Goal: Browse casually: Explore the website without a specific task or goal

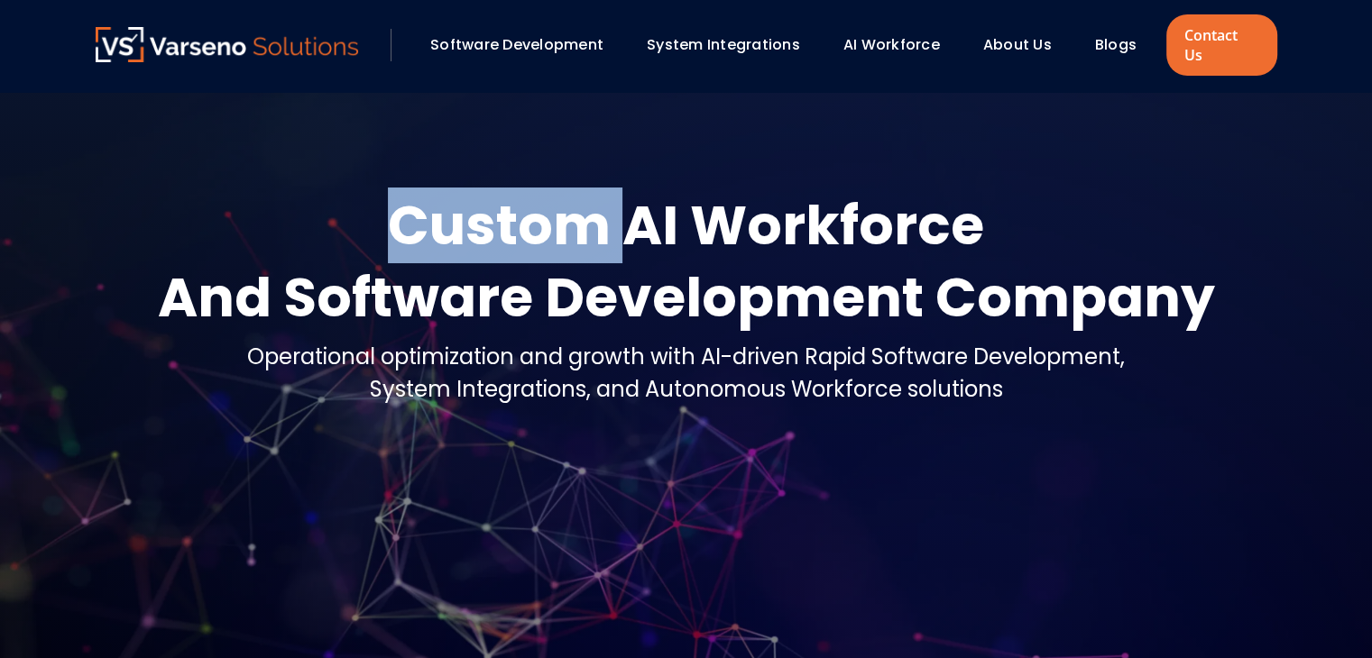
click at [487, 212] on div "Custom AI Workforce" at bounding box center [686, 225] width 1057 height 72
click at [622, 192] on div "Custom AI Workforce" at bounding box center [686, 225] width 1057 height 72
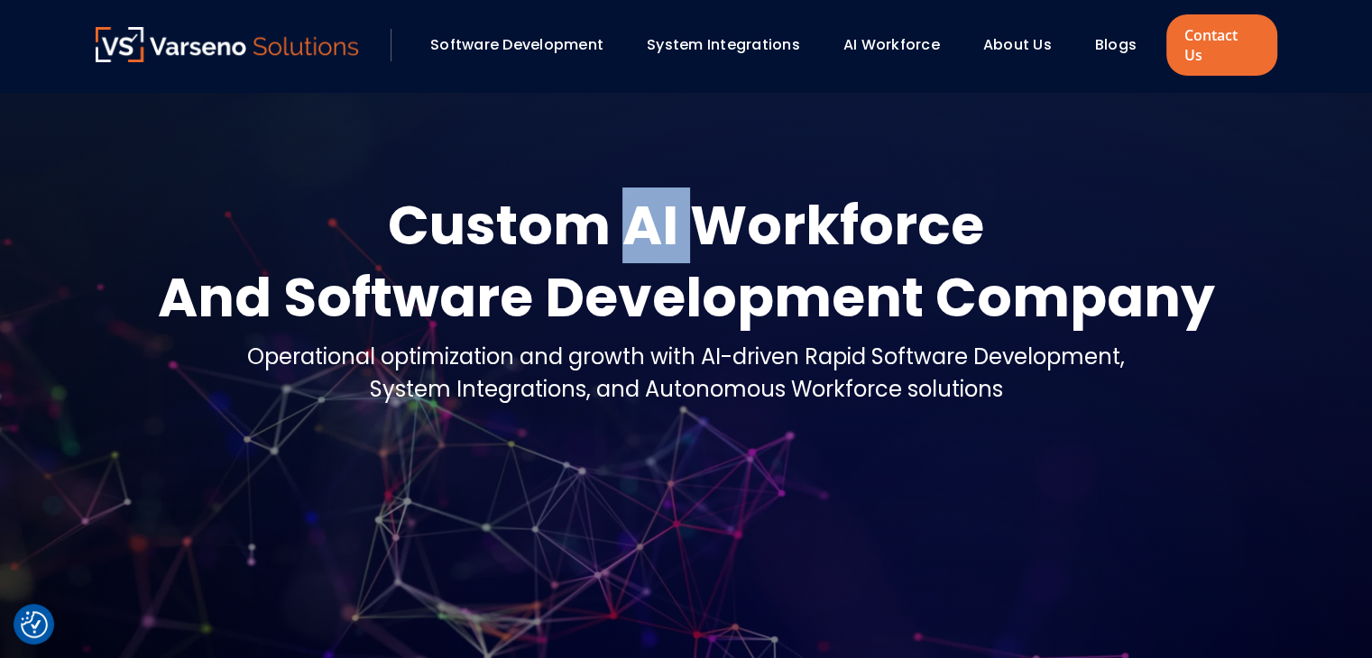
click at [622, 192] on div "Custom AI Workforce" at bounding box center [686, 225] width 1057 height 72
click at [754, 189] on div "Custom AI Workforce" at bounding box center [686, 225] width 1057 height 72
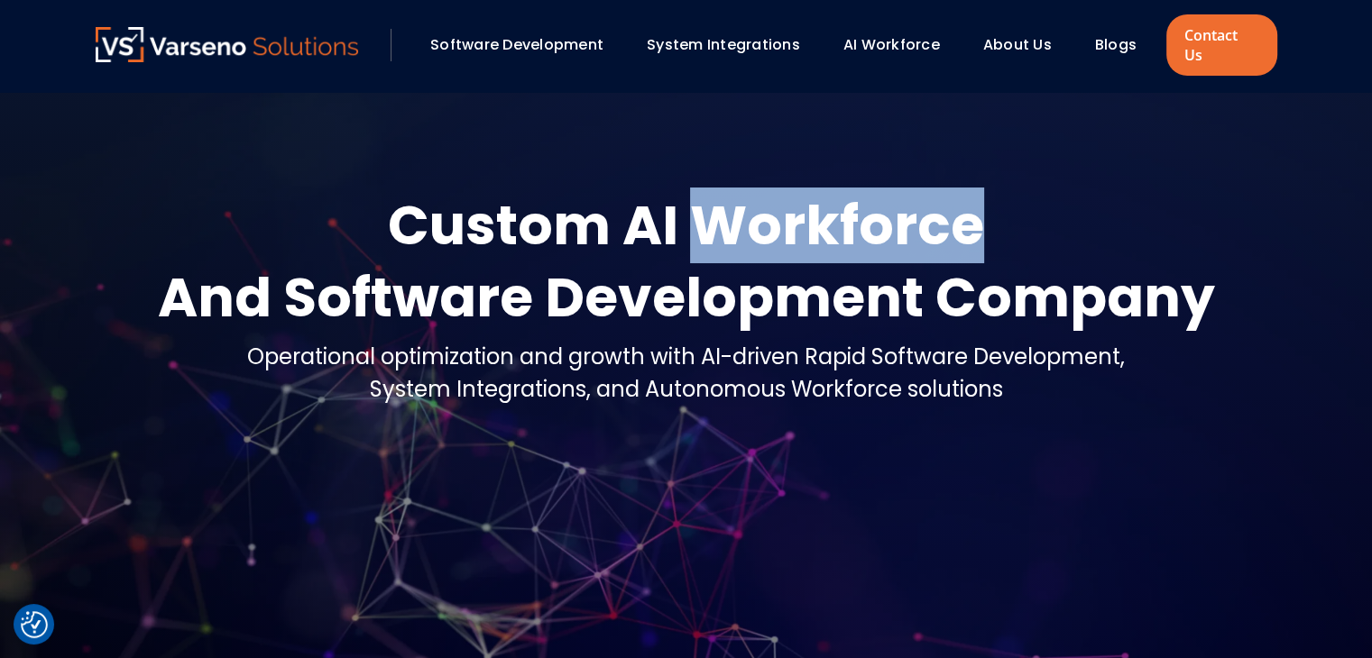
click at [754, 189] on div "Custom AI Workforce" at bounding box center [686, 225] width 1057 height 72
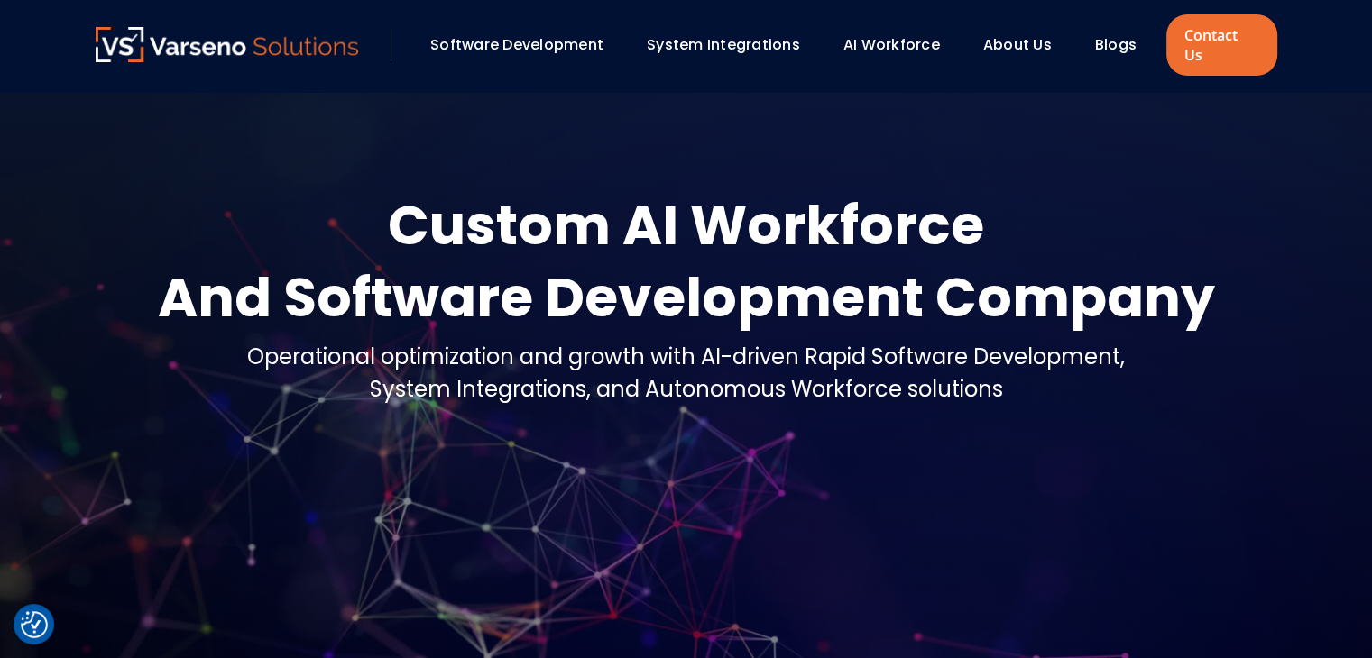
click at [569, 227] on div "Custom AI Workforce" at bounding box center [686, 225] width 1057 height 72
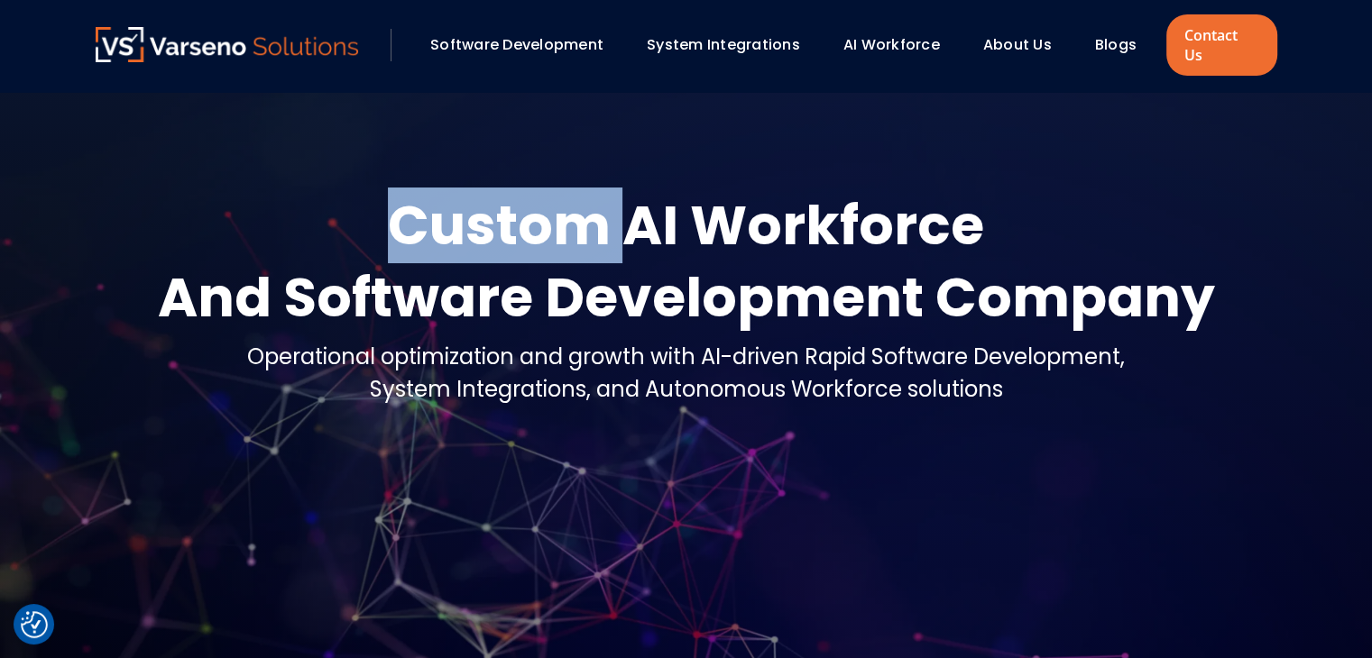
click at [569, 227] on div "Custom AI Workforce" at bounding box center [686, 225] width 1057 height 72
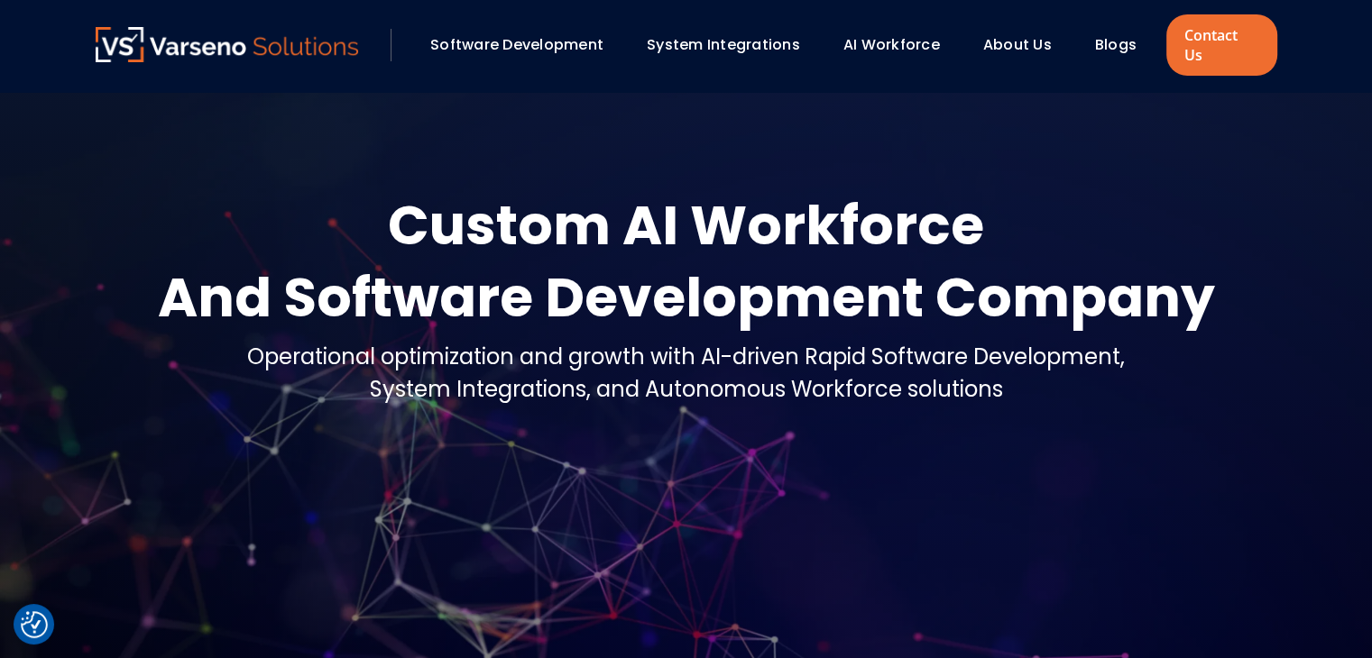
click at [736, 222] on div "Custom AI Workforce" at bounding box center [686, 225] width 1057 height 72
click at [551, 262] on div "And Software Development Company" at bounding box center [686, 298] width 1057 height 72
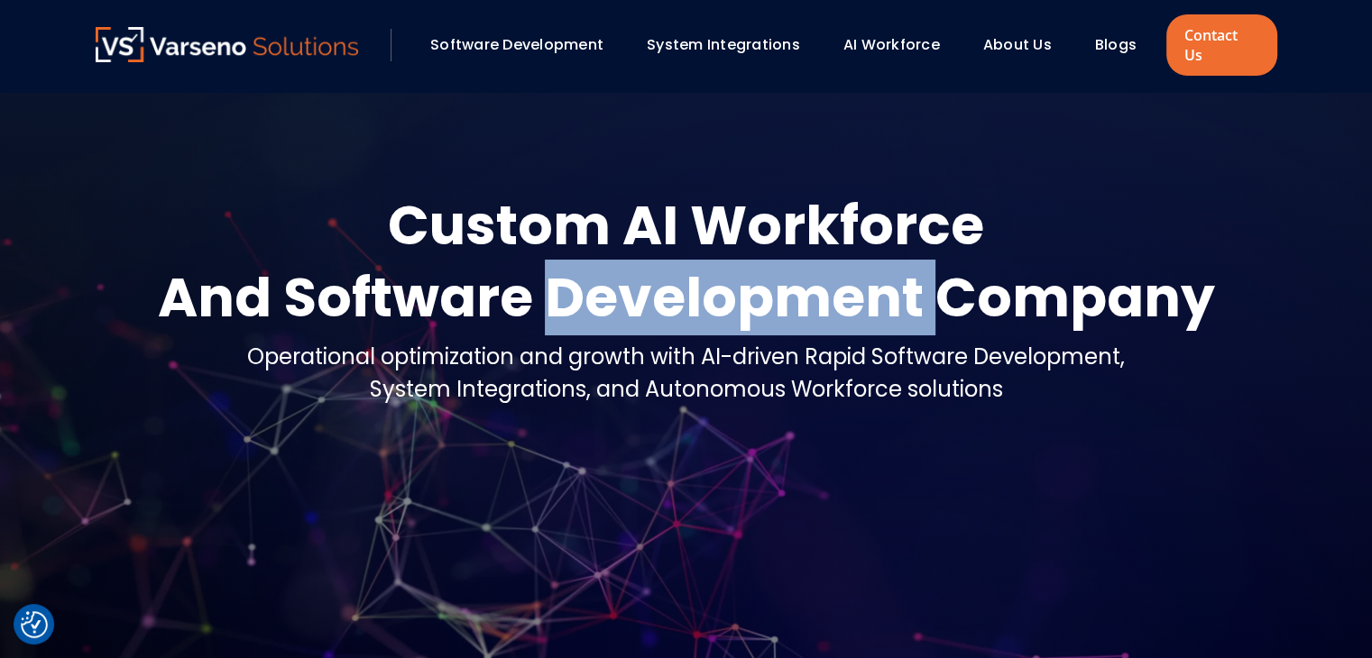
click at [551, 262] on div "And Software Development Company" at bounding box center [686, 298] width 1057 height 72
click at [685, 262] on div "And Software Development Company" at bounding box center [686, 298] width 1057 height 72
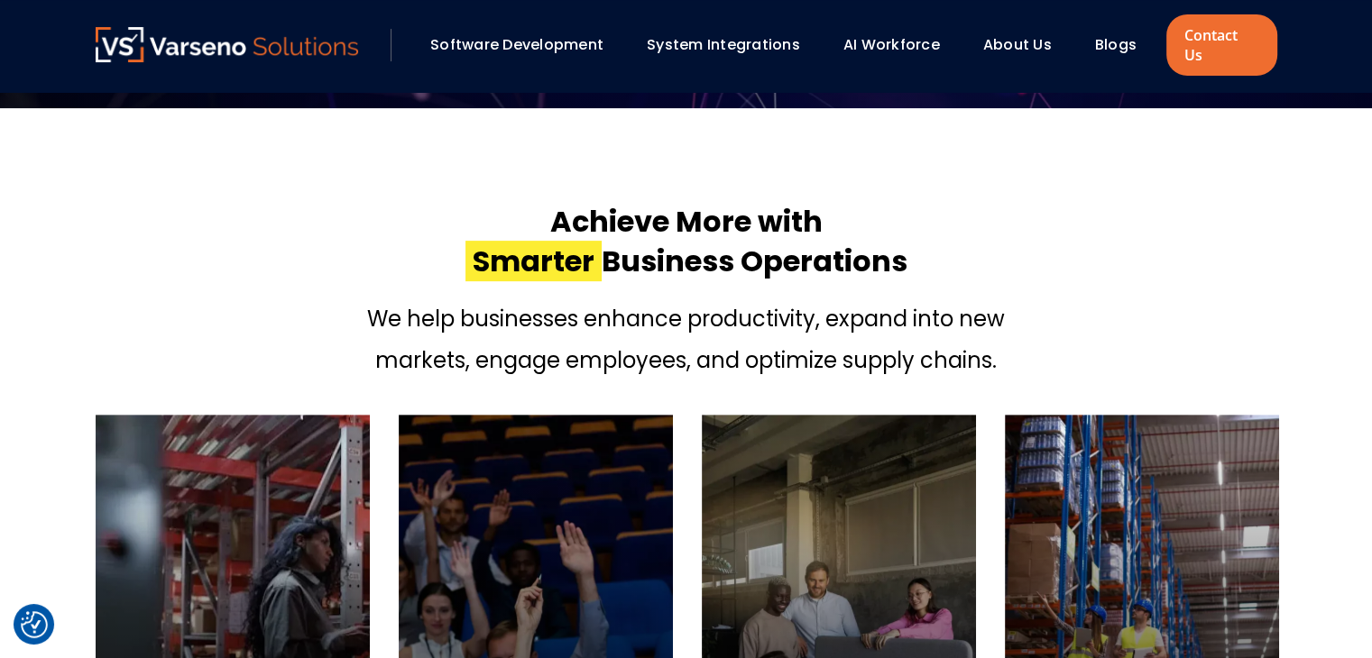
scroll to position [570, 0]
click at [685, 253] on h2 "Achieve More with Smarter Business Operations" at bounding box center [686, 241] width 442 height 79
click at [542, 241] on span "Smarter" at bounding box center [533, 261] width 136 height 41
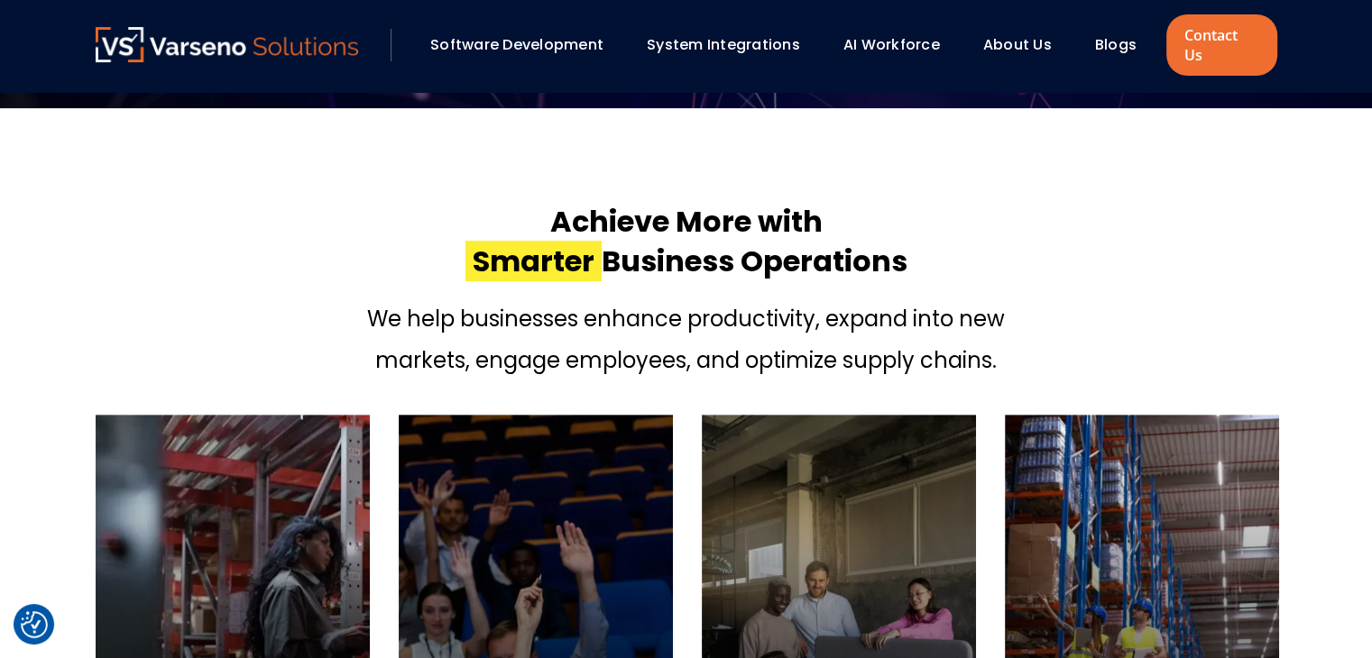
click at [608, 203] on h2 "Achieve More with Smarter Business Operations" at bounding box center [686, 241] width 442 height 79
click at [717, 180] on div "Achieve More with Smarter Business Operations We help businesses enhance produc…" at bounding box center [686, 283] width 1181 height 206
click at [797, 202] on h2 "Achieve More with Smarter Business Operations" at bounding box center [686, 241] width 442 height 79
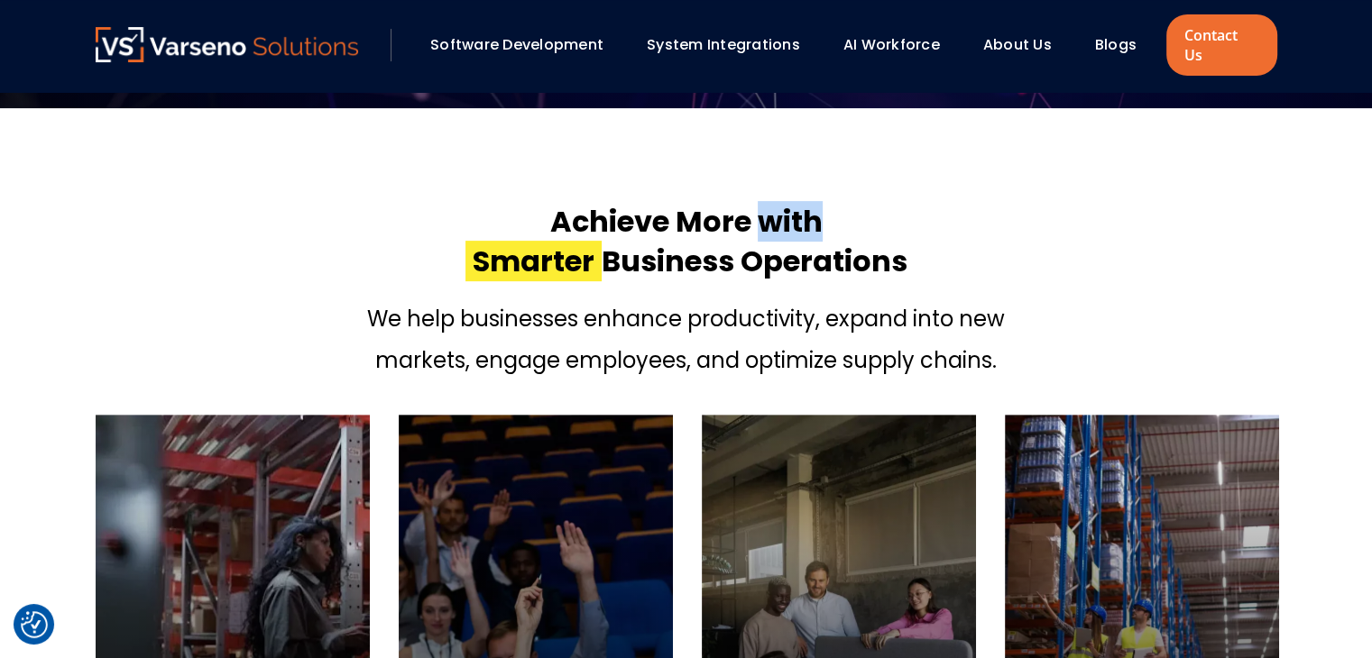
click at [797, 202] on h2 "Achieve More with Smarter Business Operations" at bounding box center [686, 241] width 442 height 79
click at [822, 256] on h2 "Achieve More with Smarter Business Operations" at bounding box center [686, 241] width 442 height 79
click at [682, 241] on h2 "Achieve More with Smarter Business Operations" at bounding box center [686, 241] width 442 height 79
drag, startPoint x: 682, startPoint y: 241, endPoint x: 574, endPoint y: 235, distance: 108.3
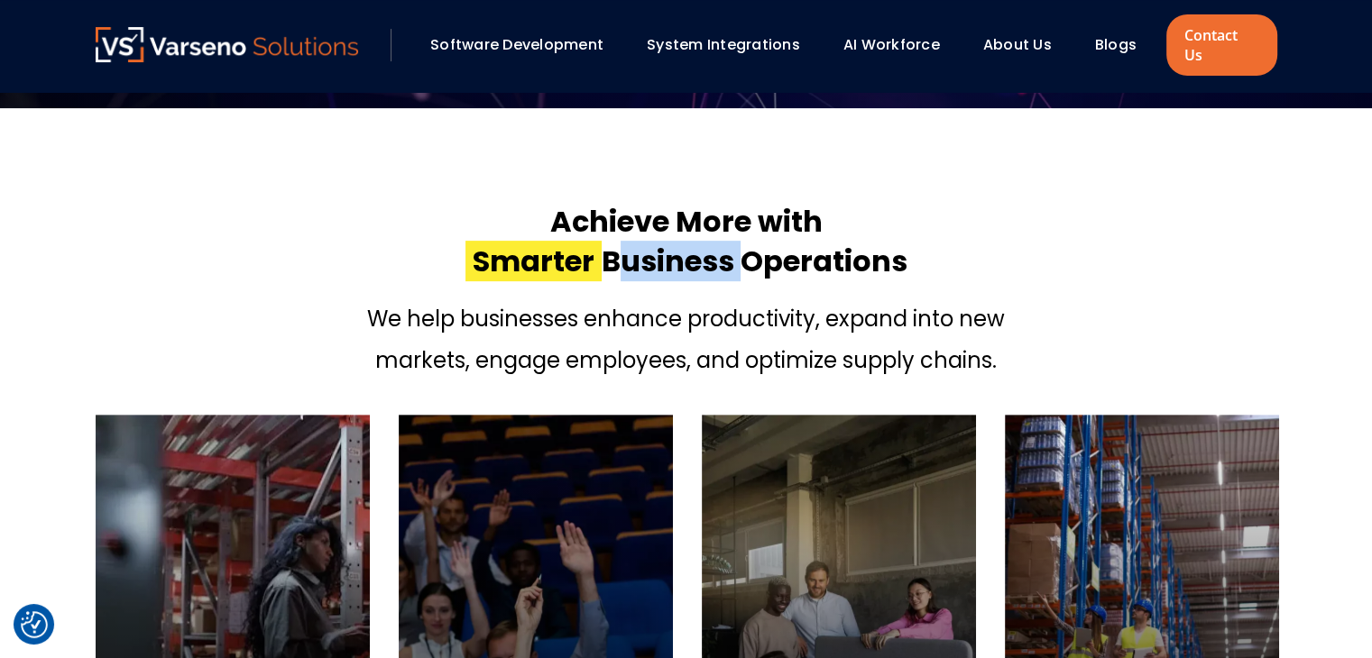
click at [574, 235] on h2 "Achieve More with Smarter Business Operations" at bounding box center [686, 241] width 442 height 79
click at [574, 241] on span "Smarter" at bounding box center [533, 261] width 136 height 41
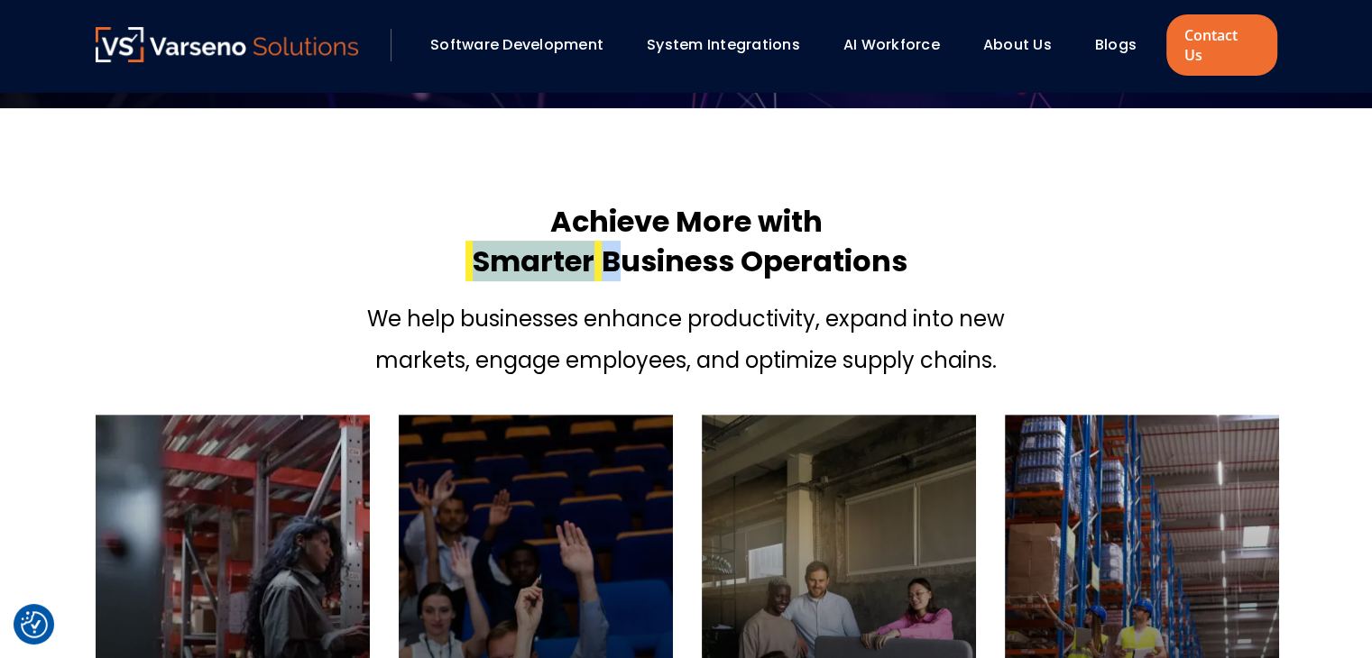
click at [574, 241] on span "Smarter" at bounding box center [533, 261] width 136 height 41
click at [614, 235] on h2 "Achieve More with Smarter Business Operations" at bounding box center [686, 241] width 442 height 79
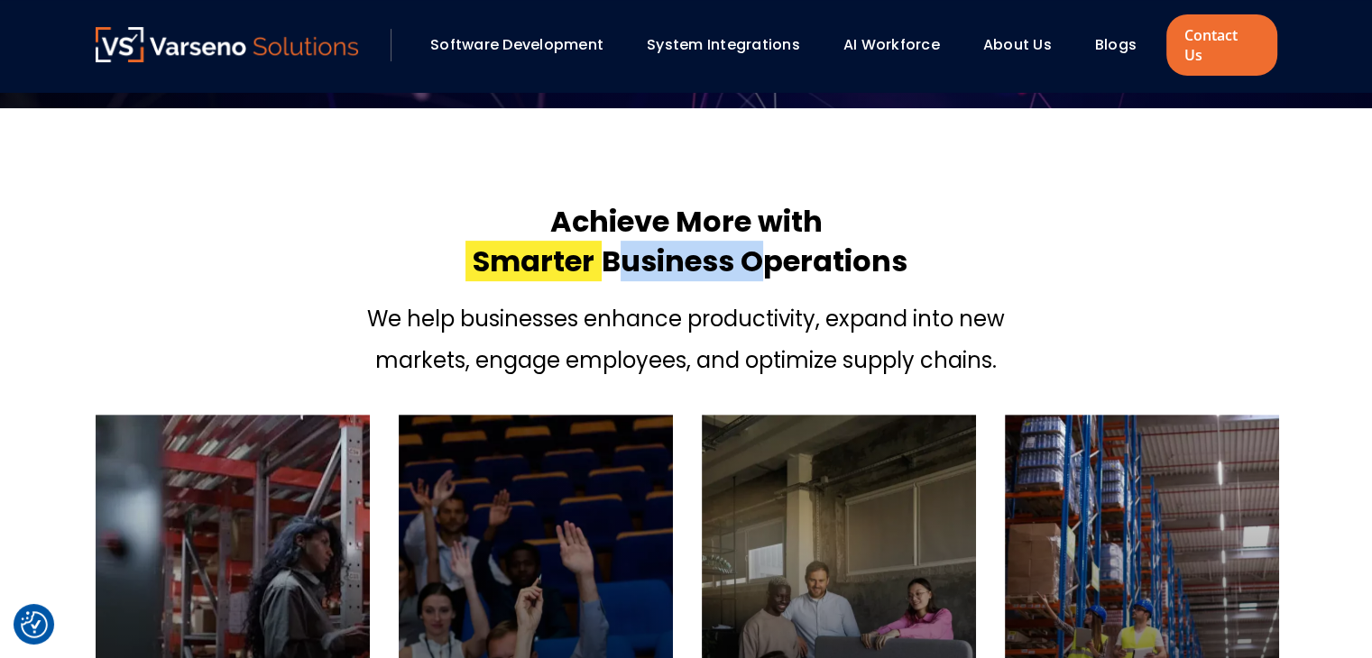
click at [614, 235] on h2 "Achieve More with Smarter Business Operations" at bounding box center [686, 241] width 442 height 79
click at [587, 241] on span "Smarter" at bounding box center [533, 261] width 136 height 41
click at [640, 203] on h2 "Achieve More with Smarter Business Operations" at bounding box center [686, 241] width 442 height 79
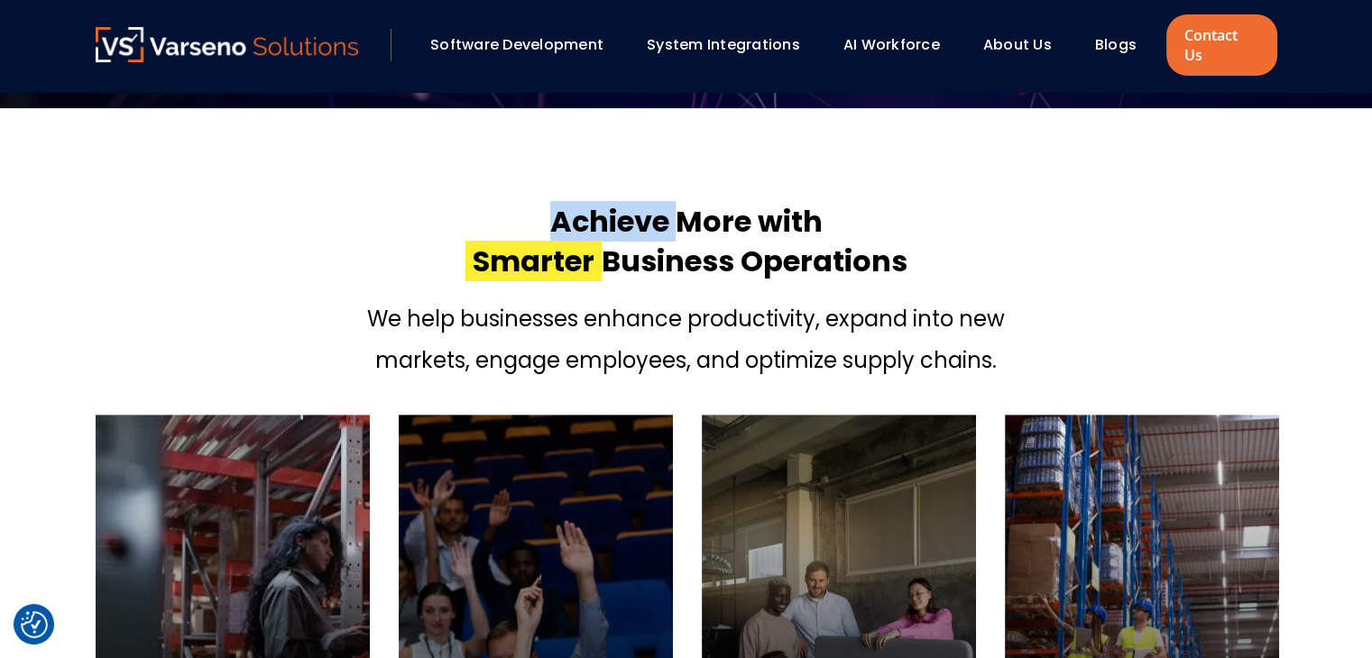
click at [640, 203] on h2 "Achieve More with Smarter Business Operations" at bounding box center [686, 241] width 442 height 79
click at [529, 253] on span "Smarter" at bounding box center [533, 261] width 136 height 41
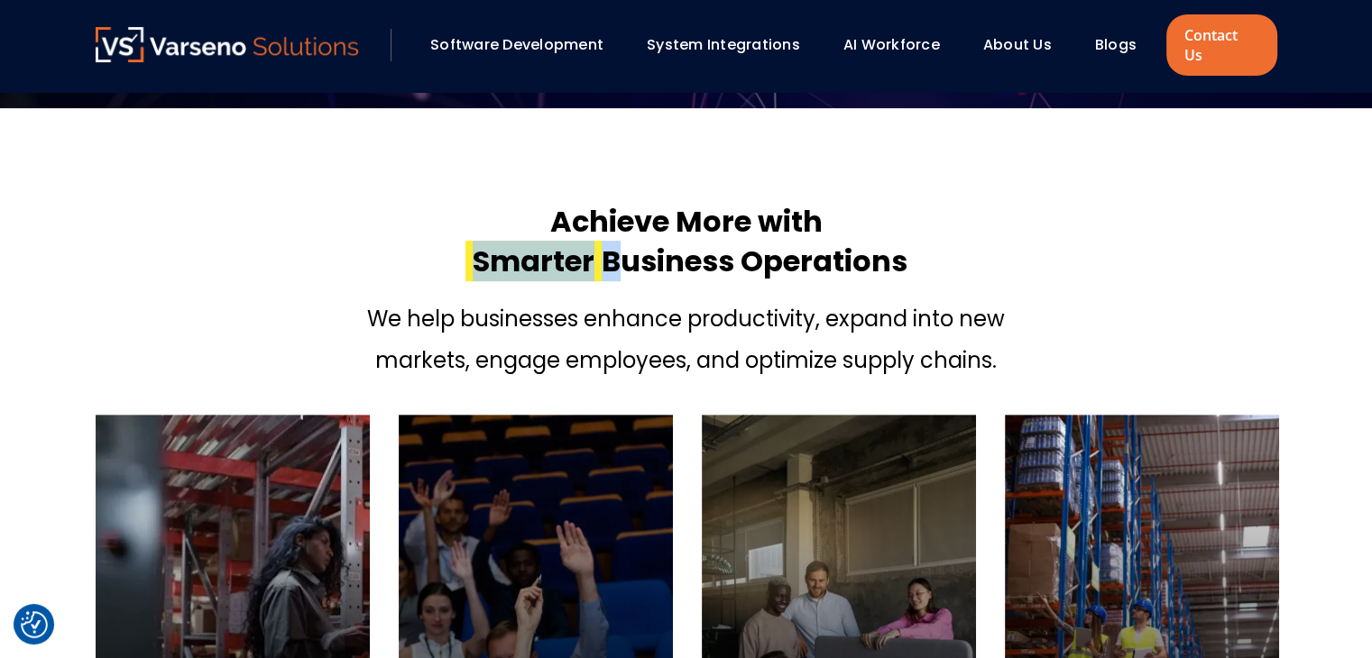
click at [529, 253] on span "Smarter" at bounding box center [533, 261] width 136 height 41
click at [635, 246] on h2 "Achieve More with Smarter Business Operations" at bounding box center [686, 241] width 442 height 79
click at [642, 306] on p "We help businesses enhance productivity, expand into new" at bounding box center [686, 319] width 638 height 32
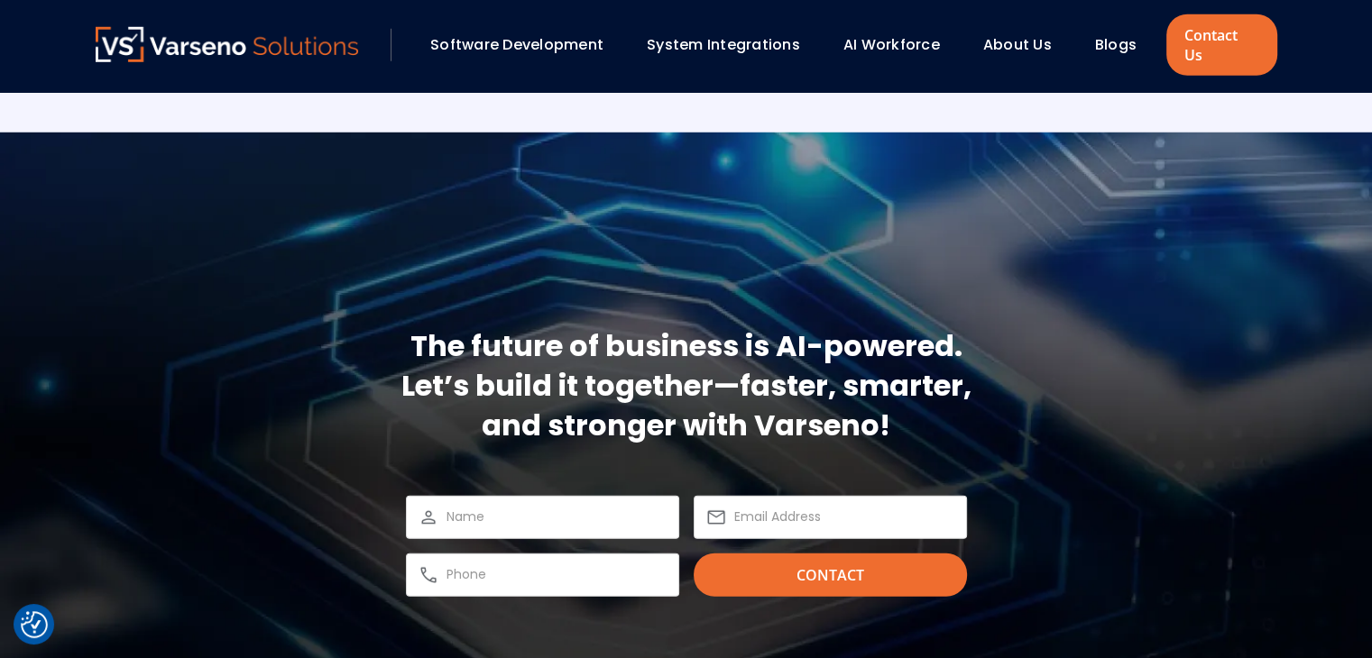
scroll to position [5248, 0]
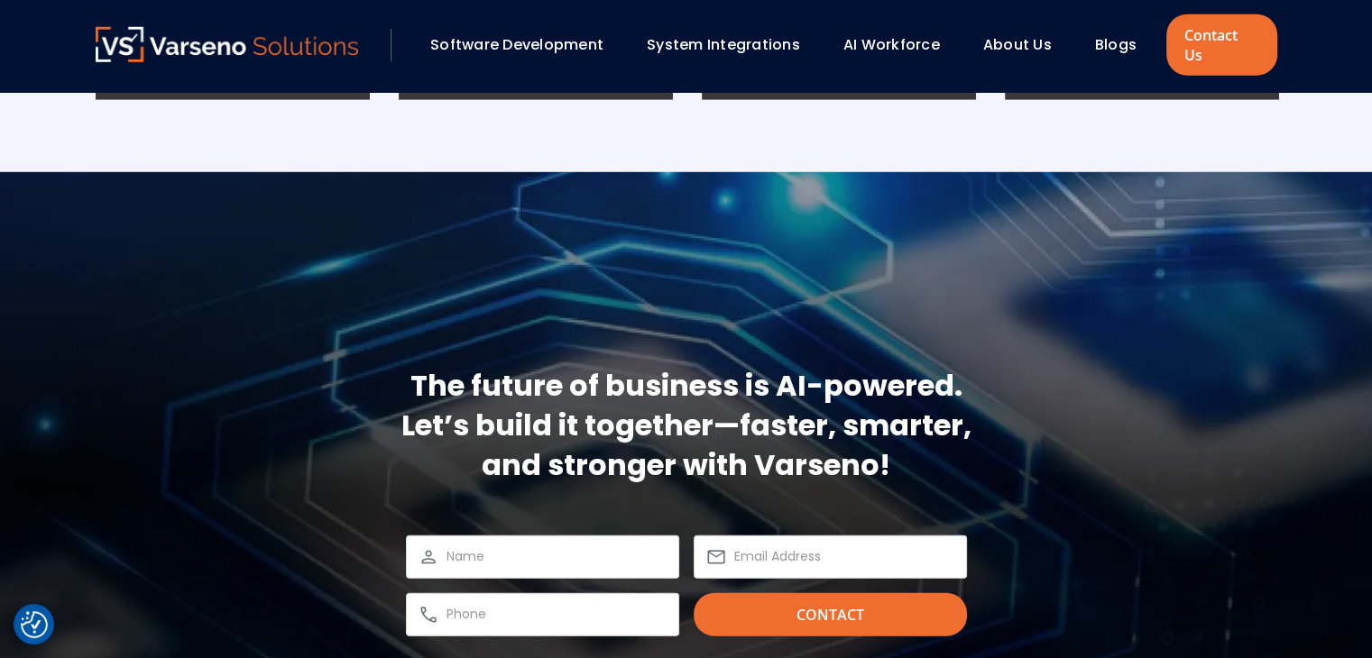
click at [858, 172] on div "The future of business is AI-powered. Let’s build it together—faster, smarter, …" at bounding box center [686, 501] width 1217 height 658
click at [945, 172] on div "The future of business is AI-powered. Let’s build it together—faster, smarter, …" at bounding box center [686, 501] width 1217 height 658
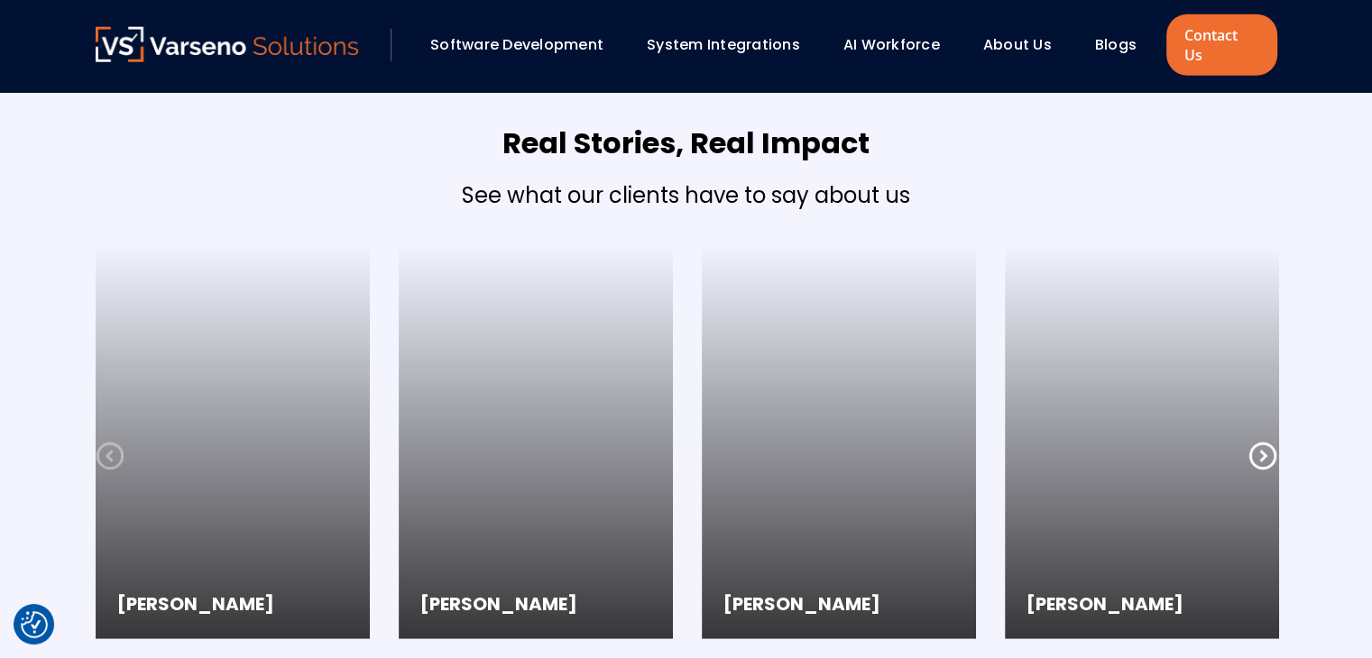
scroll to position [4721, 0]
